Goal: Task Accomplishment & Management: Manage account settings

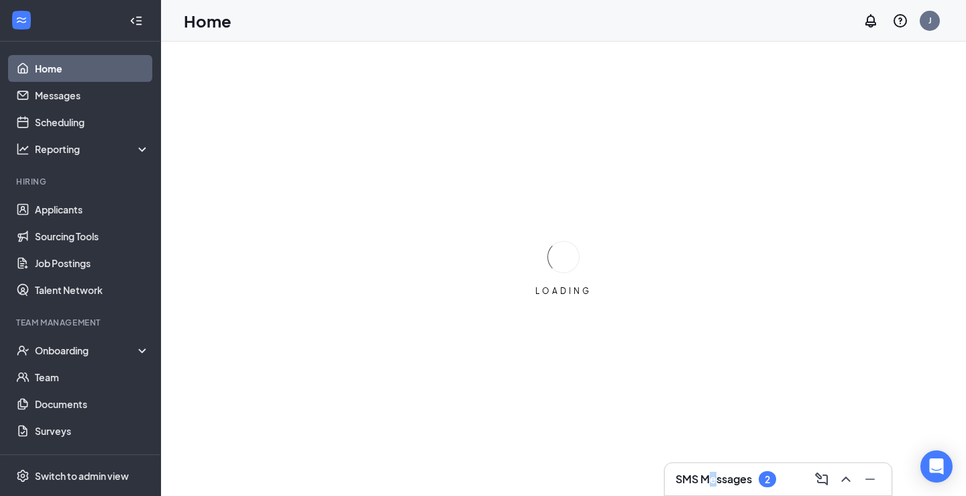
click at [715, 481] on h3 "SMS Messages" at bounding box center [714, 479] width 76 height 15
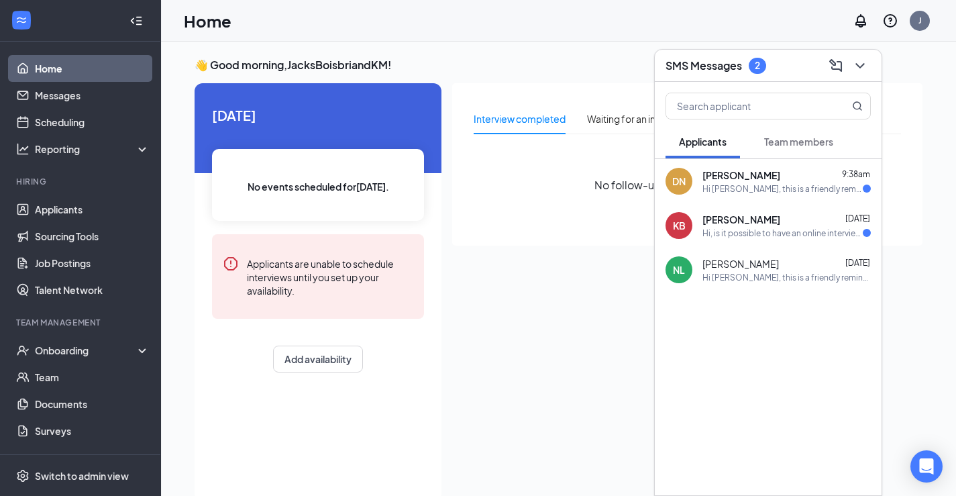
click at [813, 191] on div "Hi [PERSON_NAME], this is a friendly reminder. Please select a meeting time slo…" at bounding box center [782, 188] width 160 height 11
click at [484, 75] on div "👋 Good morning, JacksBoisbriandKM ! [DATE] No events scheduled for [DATE] . App…" at bounding box center [558, 283] width 749 height 450
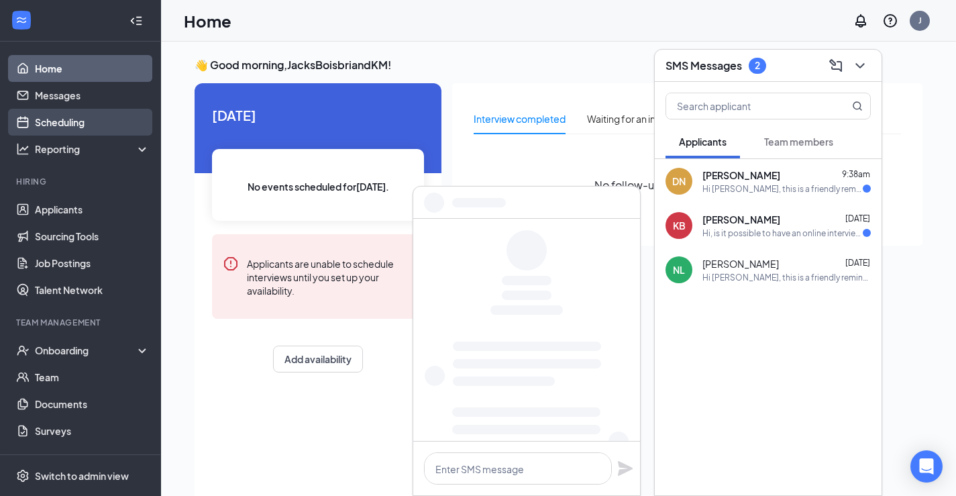
drag, startPoint x: 52, startPoint y: 119, endPoint x: 66, endPoint y: 134, distance: 19.9
click at [54, 119] on link "Scheduling" at bounding box center [92, 122] width 115 height 27
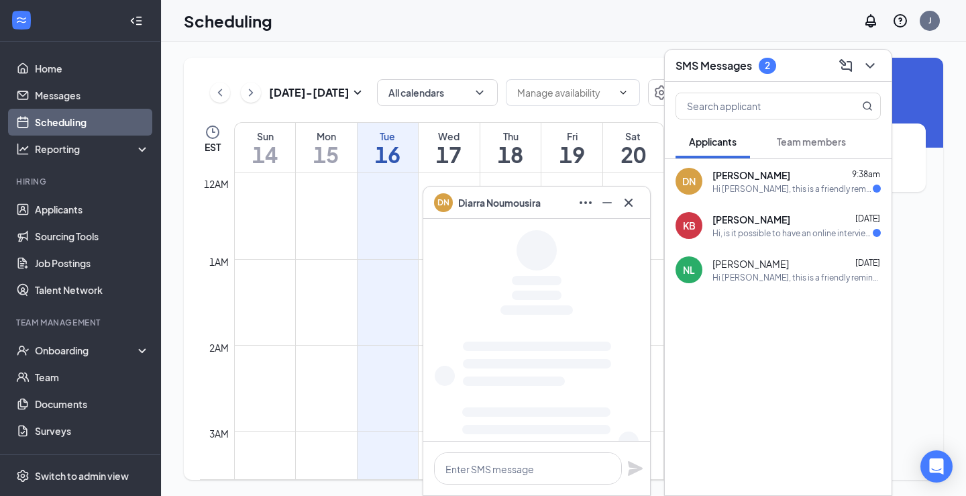
scroll to position [659, 0]
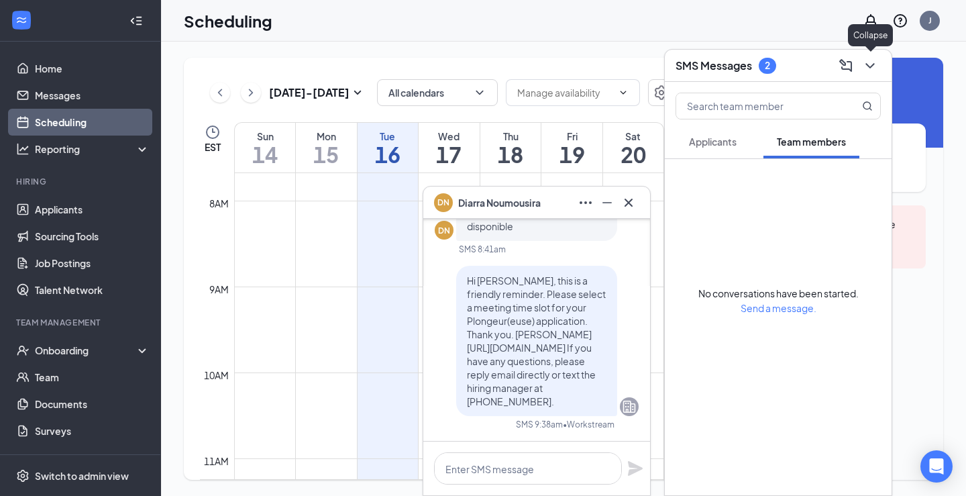
click at [874, 63] on icon "ChevronDown" at bounding box center [869, 65] width 9 height 5
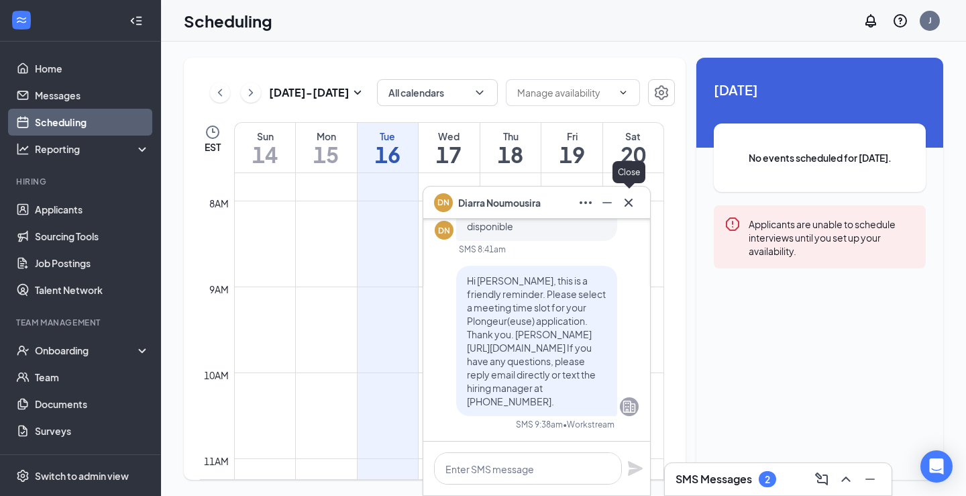
click at [626, 201] on icon "Cross" at bounding box center [629, 203] width 16 height 16
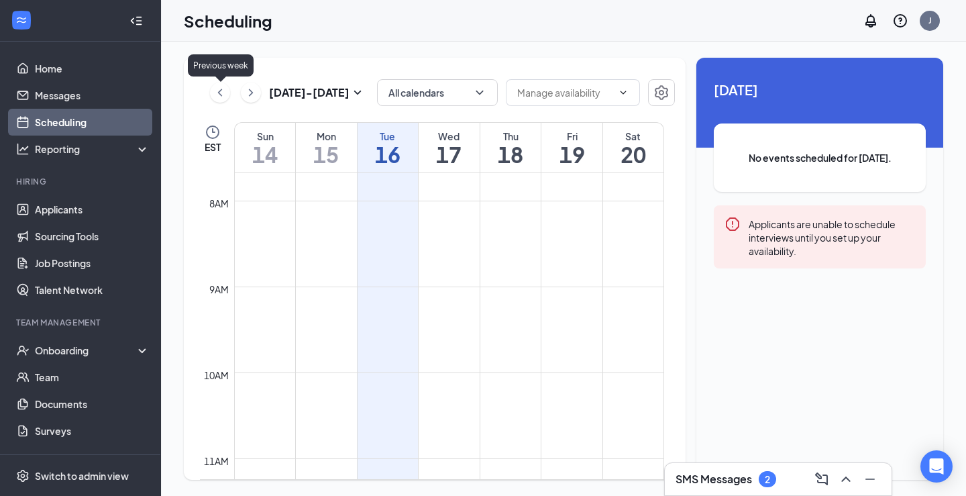
click at [213, 97] on icon "ChevronLeft" at bounding box center [219, 93] width 13 height 16
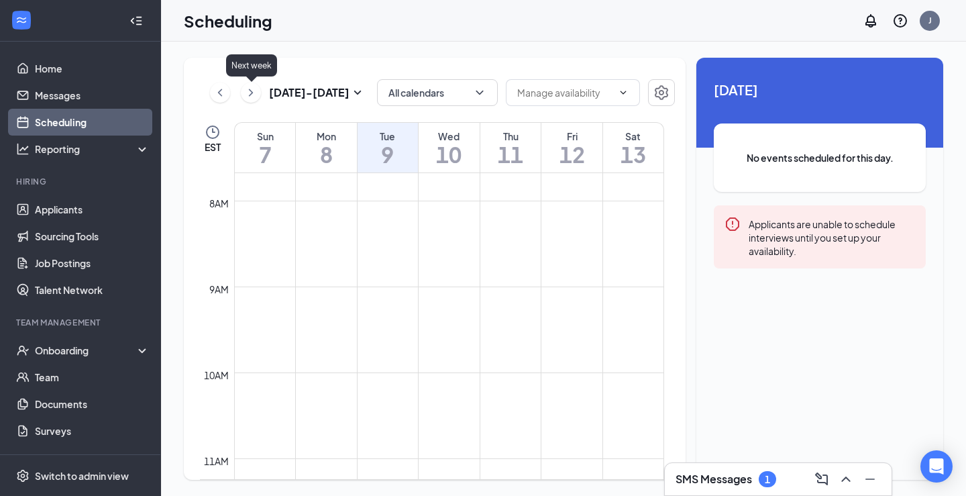
click at [252, 97] on icon "ChevronRight" at bounding box center [250, 93] width 13 height 16
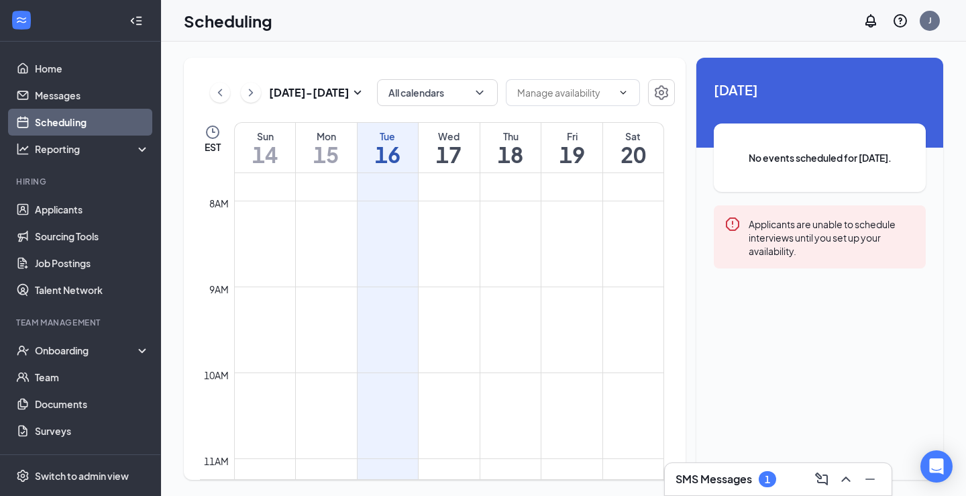
click at [445, 154] on h1 "17" at bounding box center [449, 154] width 61 height 23
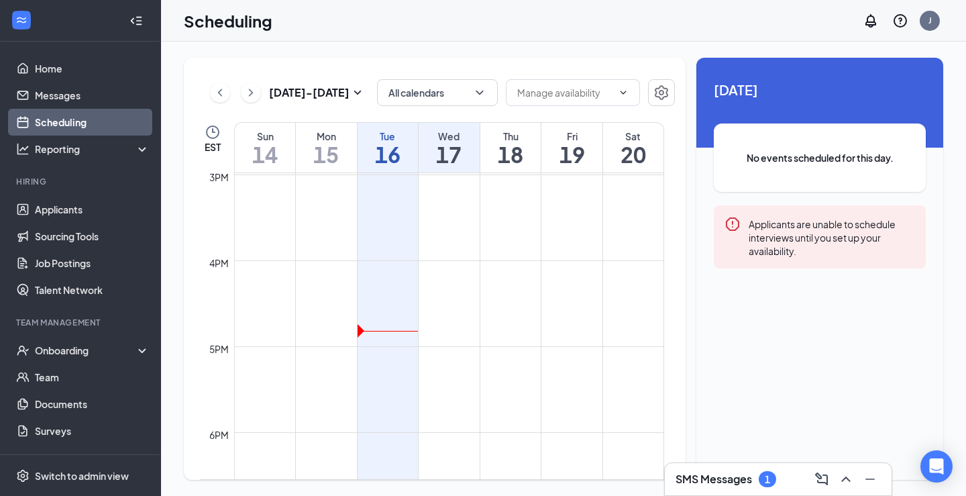
scroll to position [1272, 0]
click at [441, 338] on td at bounding box center [449, 328] width 430 height 21
click at [387, 348] on td at bounding box center [449, 349] width 430 height 21
click at [387, 347] on td at bounding box center [449, 349] width 430 height 21
click at [441, 283] on td at bounding box center [449, 285] width 430 height 21
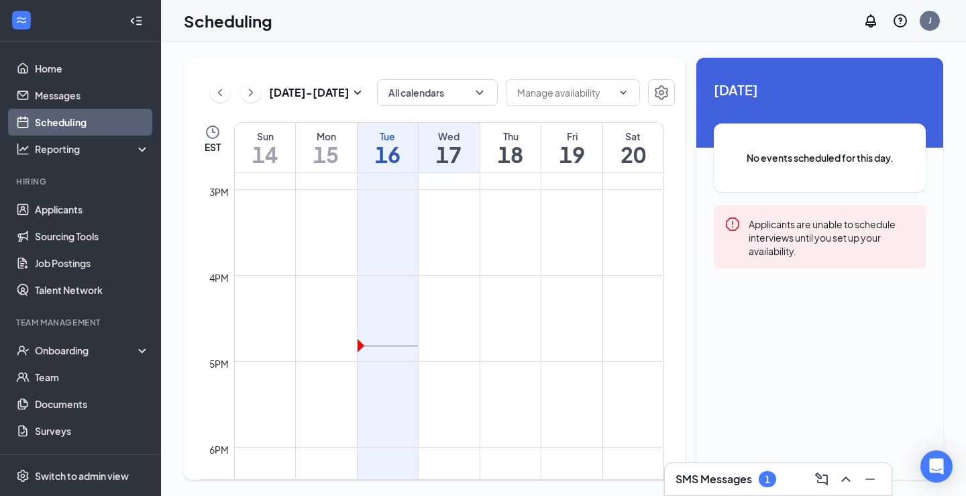
drag, startPoint x: 445, startPoint y: 282, endPoint x: 525, endPoint y: 309, distance: 84.7
click at [446, 282] on td at bounding box center [449, 285] width 430 height 21
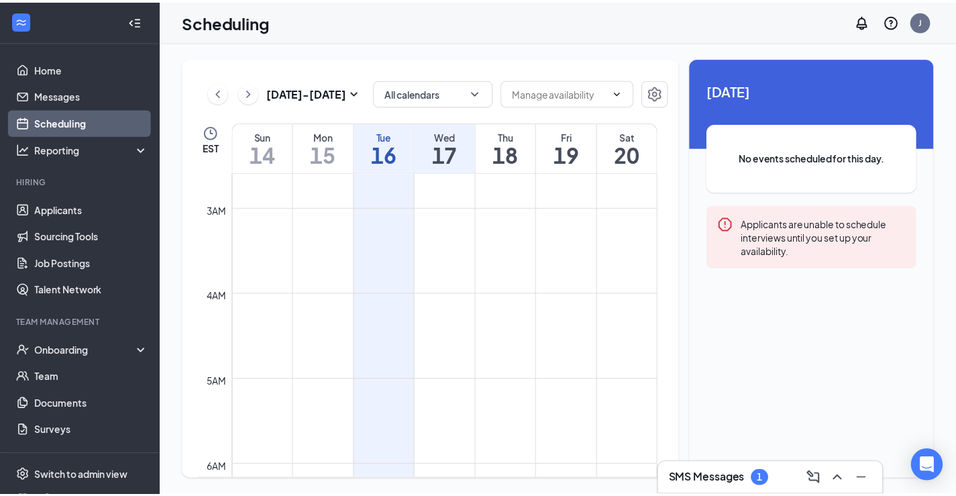
scroll to position [0, 0]
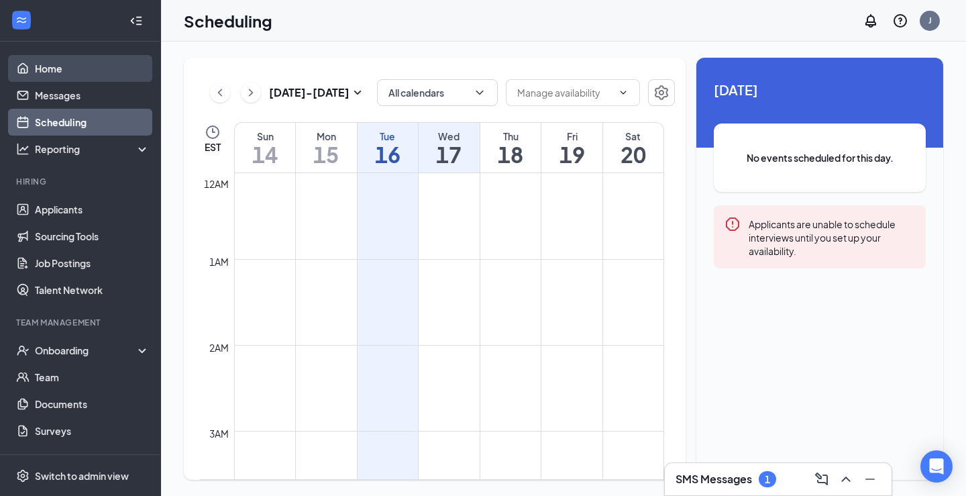
click at [38, 59] on link "Home" at bounding box center [92, 68] width 115 height 27
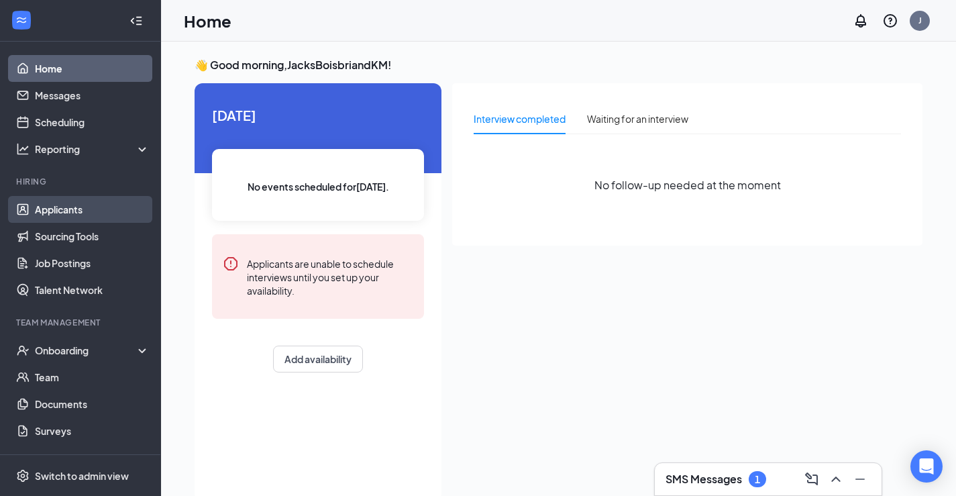
click at [65, 206] on link "Applicants" at bounding box center [92, 209] width 115 height 27
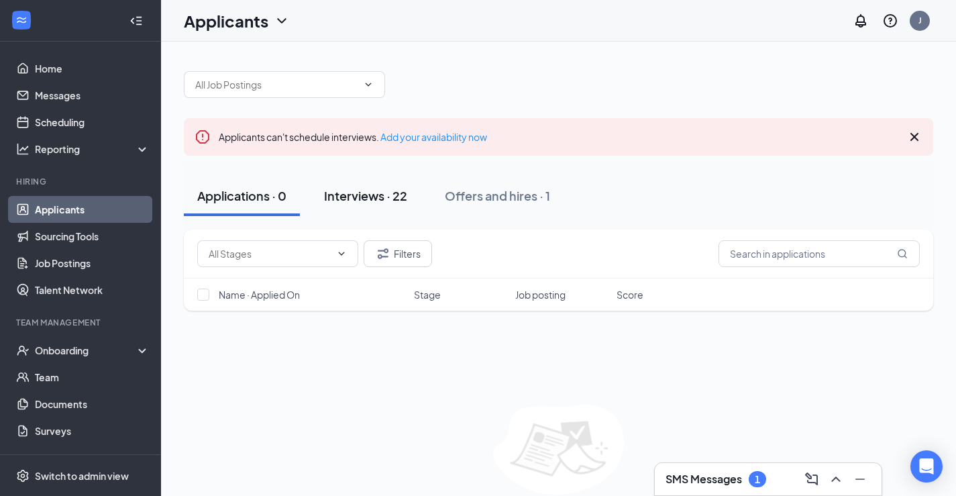
click at [369, 187] on div "Interviews · 22" at bounding box center [365, 195] width 83 height 17
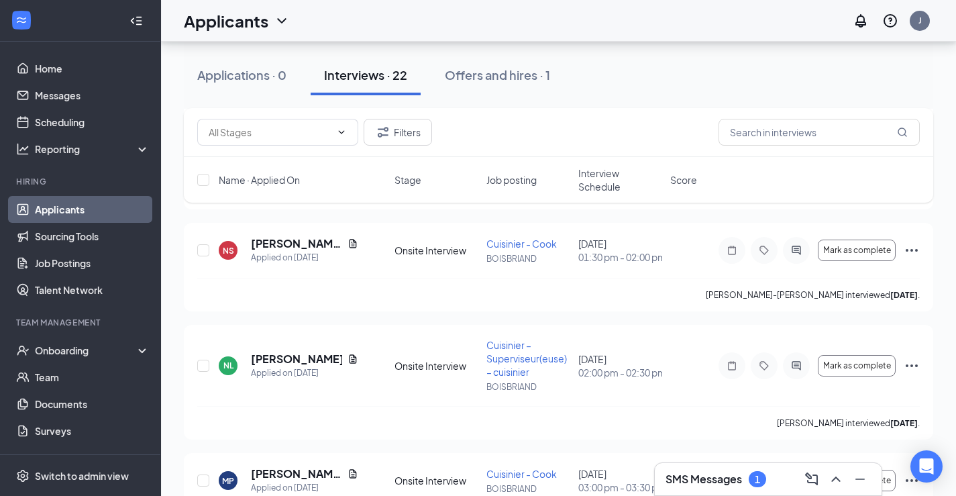
scroll to position [1599, 0]
